Goal: Entertainment & Leisure: Consume media (video, audio)

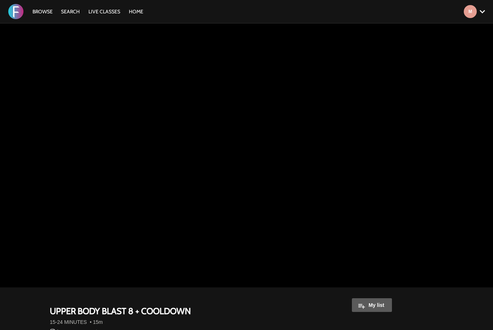
click at [45, 14] on link "Browse" at bounding box center [42, 11] width 27 height 6
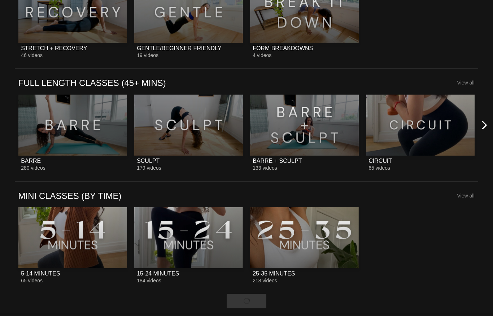
scroll to position [697, 0]
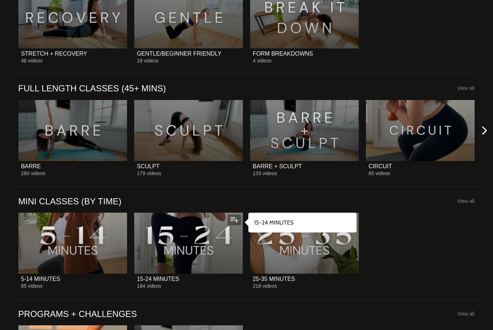
click at [158, 283] on span "184 videos" at bounding box center [149, 286] width 25 height 6
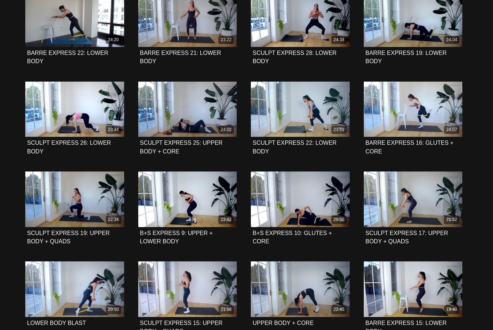
scroll to position [2069, 0]
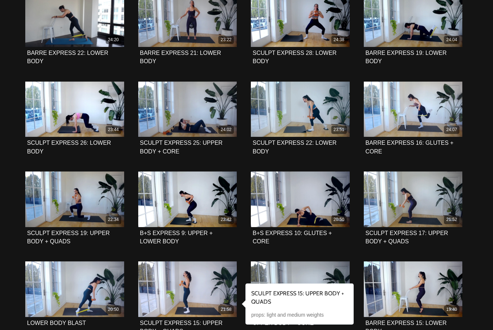
click at [185, 287] on icon at bounding box center [187, 288] width 22 height 13
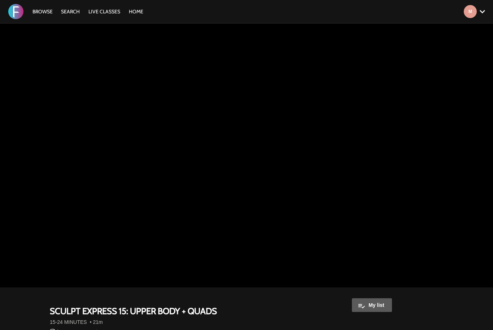
click at [372, 312] on button "My list" at bounding box center [372, 305] width 40 height 14
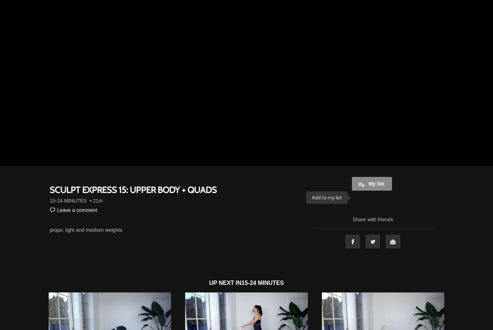
scroll to position [98, 0]
